Goal: Task Accomplishment & Management: Use online tool/utility

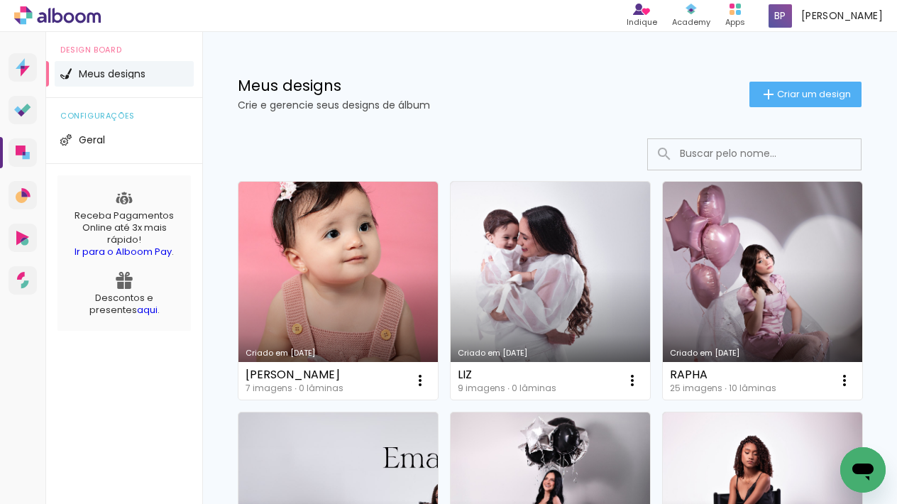
drag, startPoint x: 730, startPoint y: 158, endPoint x: 736, endPoint y: 153, distance: 8.1
click at [730, 158] on input at bounding box center [774, 153] width 202 height 29
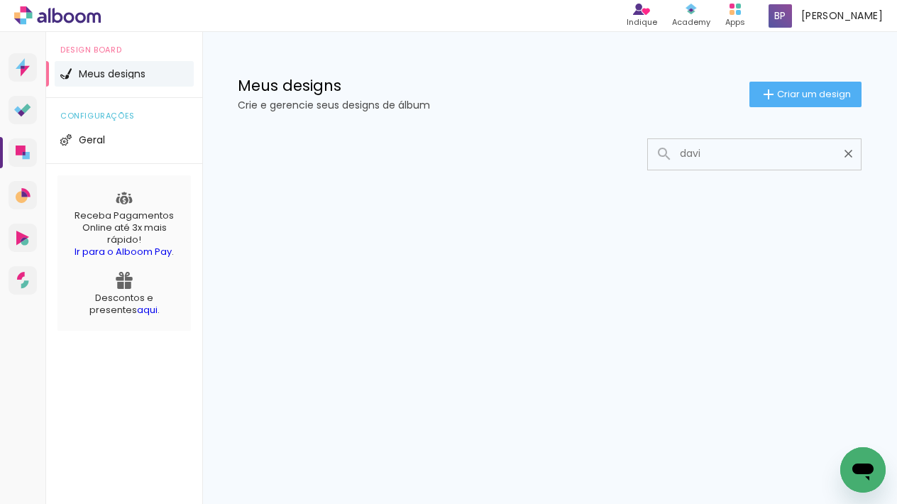
type input "davi"
type paper-input "davi"
click at [804, 92] on span "Criar um design" at bounding box center [814, 93] width 74 height 9
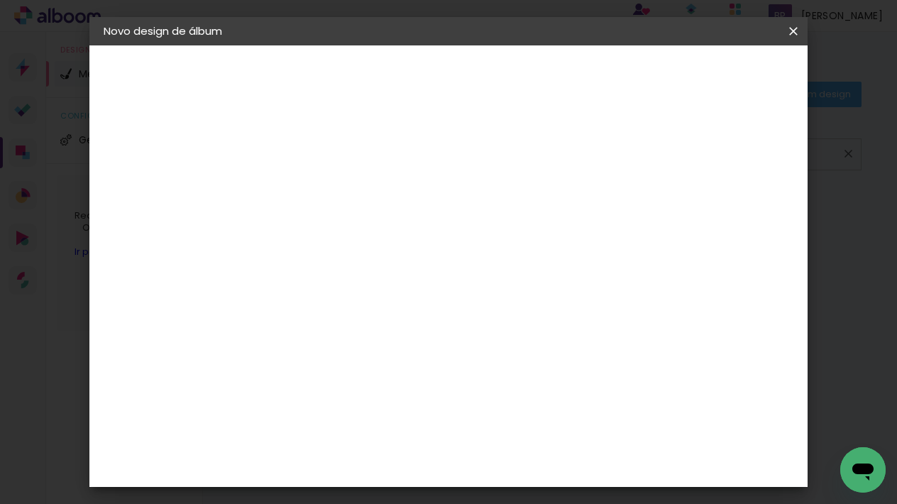
drag, startPoint x: 504, startPoint y: 177, endPoint x: 608, endPoint y: 185, distance: 104.0
click at [0, 0] on paper-input-container "Título do álbum" at bounding box center [0, 0] width 0 height 0
type input "[PERSON_NAME]"
type paper-input "[PERSON_NAME]"
click at [0, 0] on slot "Avançar" at bounding box center [0, 0] width 0 height 0
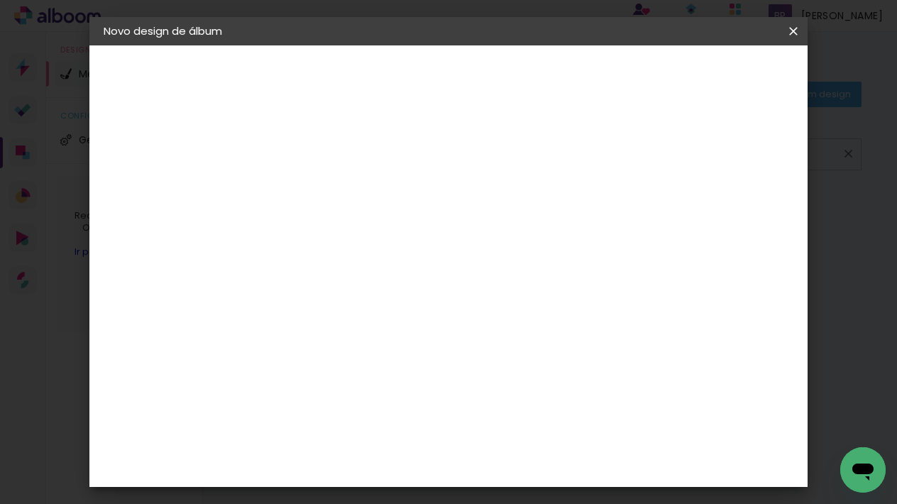
click at [431, 220] on input "[GEOGRAPHIC_DATA]" at bounding box center [366, 227] width 132 height 18
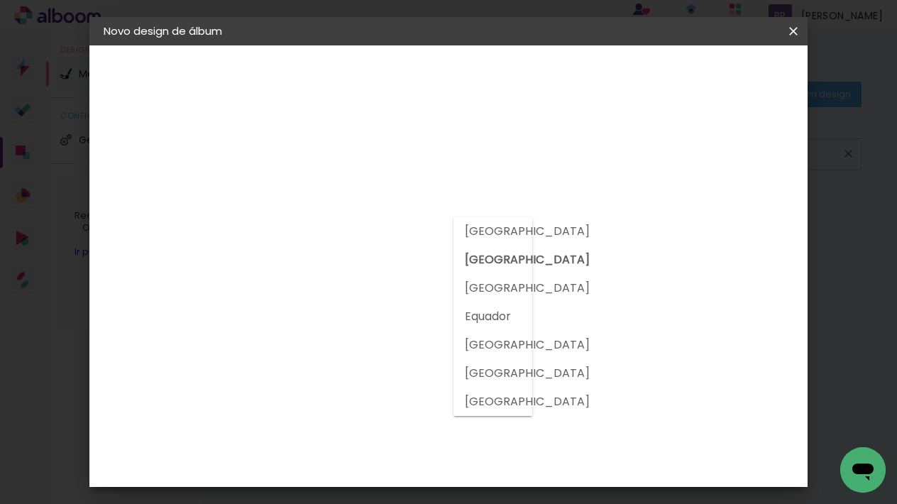
click at [432, 222] on input "[GEOGRAPHIC_DATA]" at bounding box center [366, 227] width 132 height 18
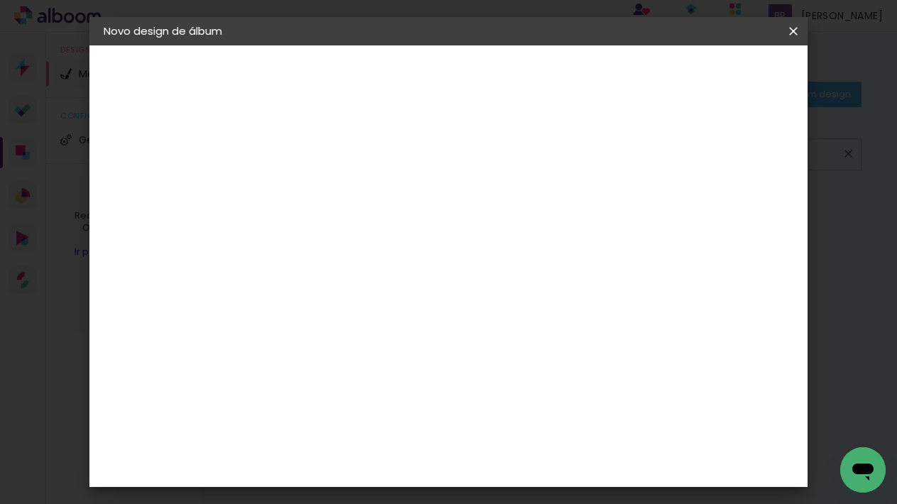
click at [386, 265] on input at bounding box center [371, 270] width 143 height 18
type input "matias"
type paper-input "matias"
click at [409, 317] on div "Matias Encadernações" at bounding box center [370, 323] width 87 height 23
click at [364, 324] on div "Matias Encadernações" at bounding box center [370, 323] width 87 height 23
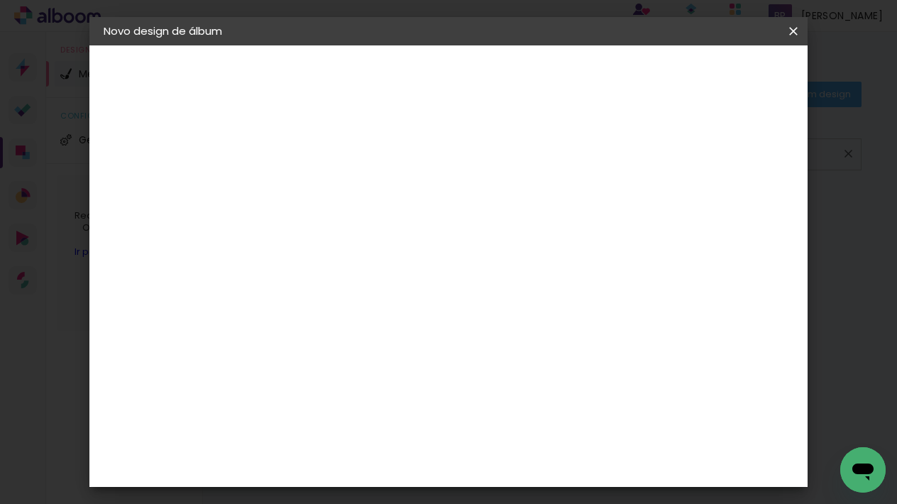
drag, startPoint x: 364, startPoint y: 324, endPoint x: 430, endPoint y: 278, distance: 81.0
click at [364, 324] on div "Matias Encadernações" at bounding box center [370, 323] width 87 height 23
click at [0, 0] on slot "Avançar" at bounding box center [0, 0] width 0 height 0
click at [391, 236] on input "text" at bounding box center [363, 247] width 55 height 22
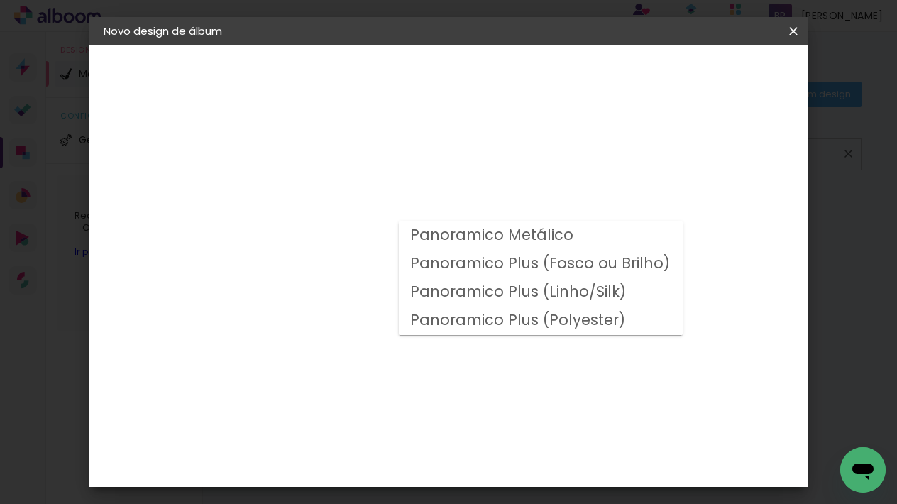
click at [0, 0] on slot "Panoramico Plus (Fosco ou Brilho)" at bounding box center [0, 0] width 0 height 0
type input "Panoramico Plus (Fosco ou Brilho)"
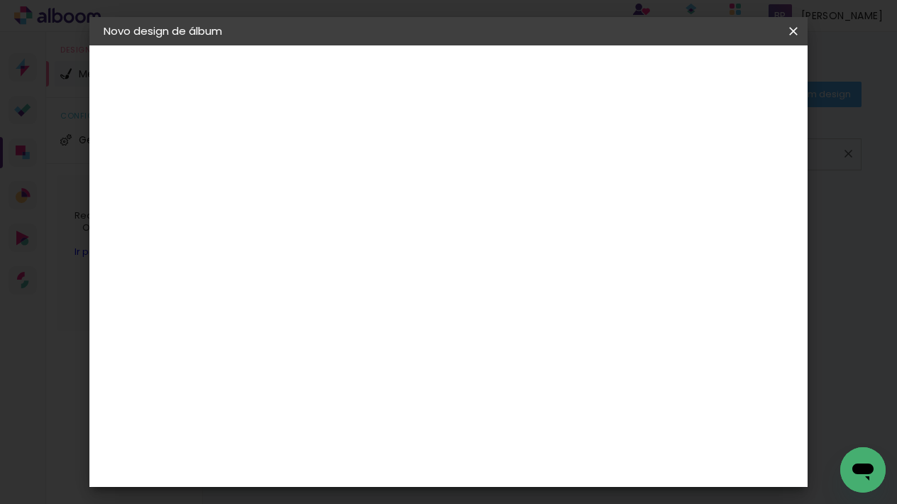
scroll to position [182, 0]
click at [432, 430] on span "20 × 25" at bounding box center [399, 449] width 66 height 38
click at [0, 0] on slot "Avançar" at bounding box center [0, 0] width 0 height 0
click at [635, 150] on div at bounding box center [628, 153] width 13 height 13
type paper-checkbox "on"
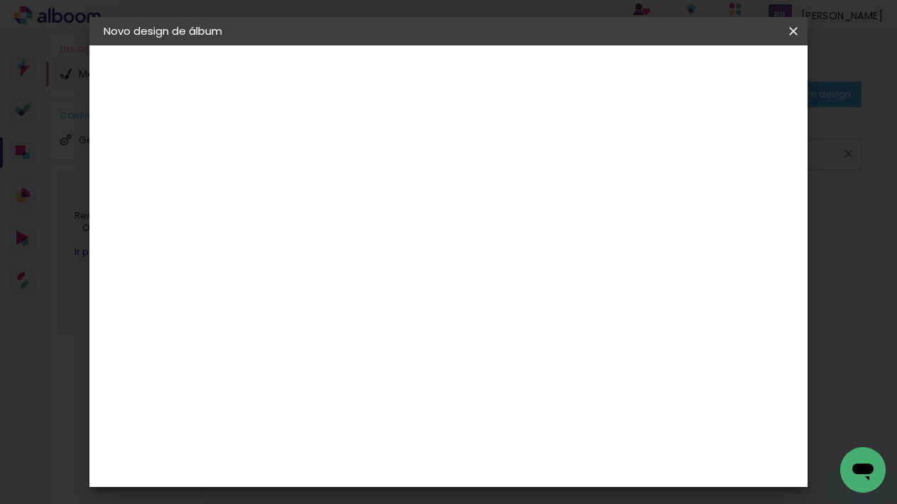
click at [739, 60] on header "Revisão Verifique as configurações do seu álbum. Voltar Iniciar design" at bounding box center [512, 81] width 476 height 73
click at [715, 75] on span "Iniciar design" at bounding box center [682, 75] width 65 height 10
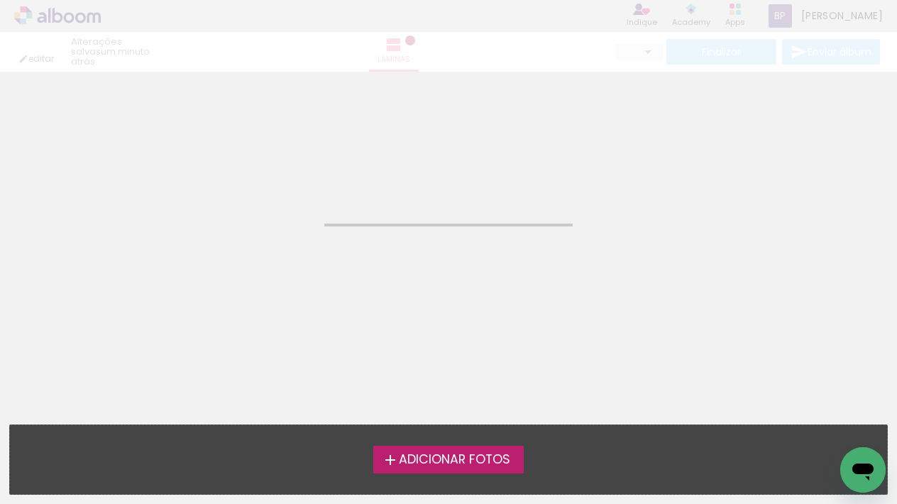
click at [481, 463] on span "Adicionar Fotos" at bounding box center [454, 460] width 111 height 13
click at [0, 0] on input "file" at bounding box center [0, 0] width 0 height 0
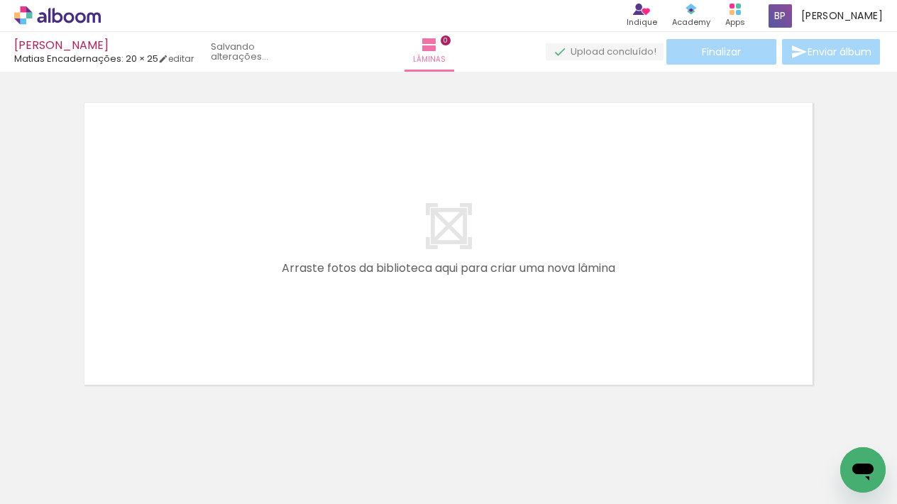
click at [58, 479] on span "Adicionar Fotos" at bounding box center [50, 485] width 43 height 16
click at [0, 0] on input "file" at bounding box center [0, 0] width 0 height 0
